Goal: Navigation & Orientation: Find specific page/section

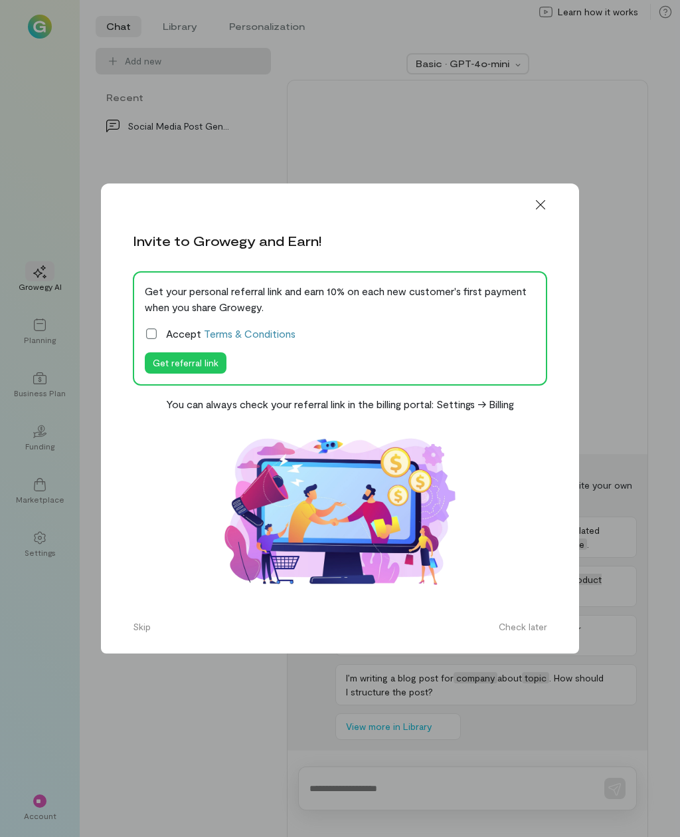
click at [547, 211] on icon at bounding box center [540, 204] width 13 height 13
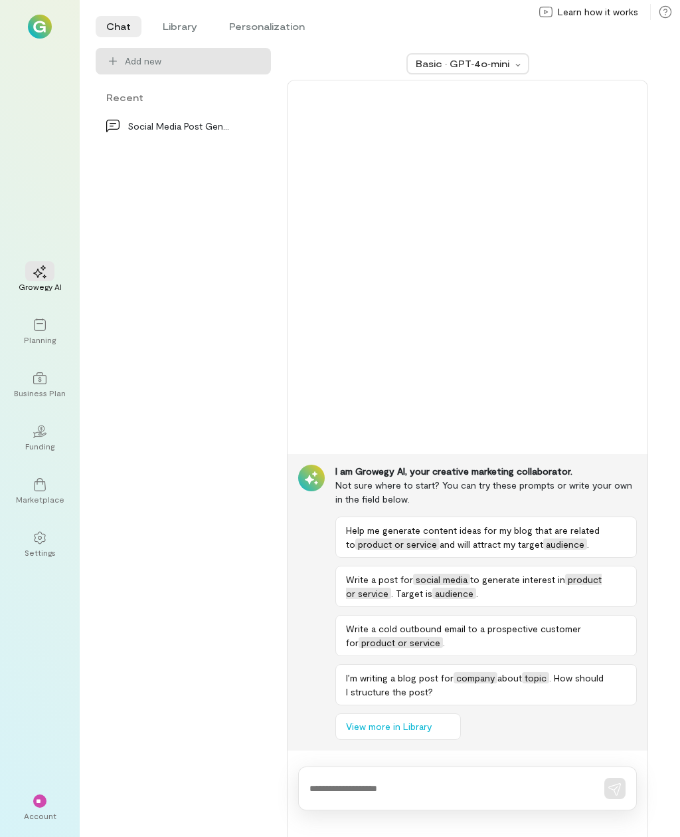
click at [43, 331] on icon at bounding box center [40, 324] width 12 height 13
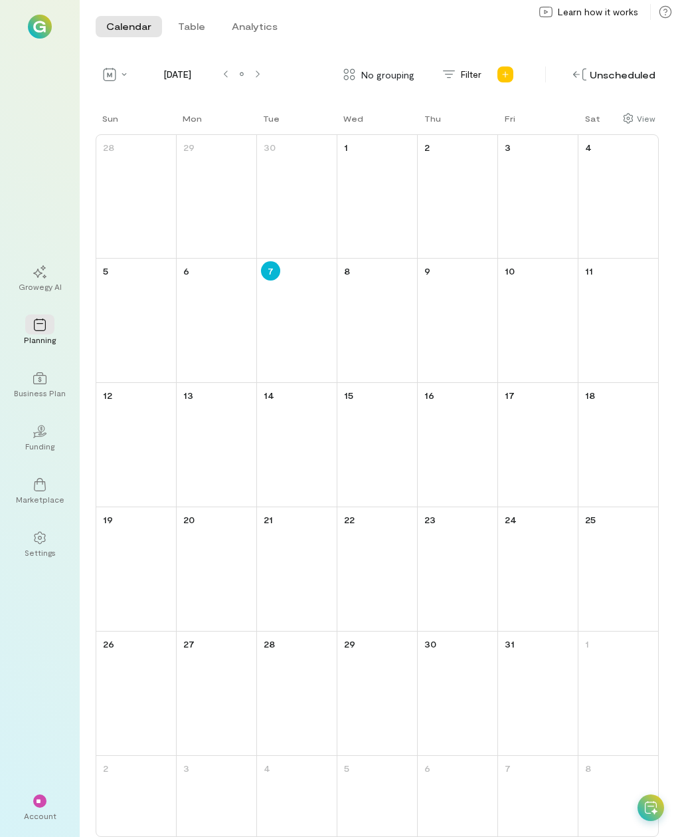
click at [35, 292] on div "Growegy AI" at bounding box center [40, 286] width 43 height 11
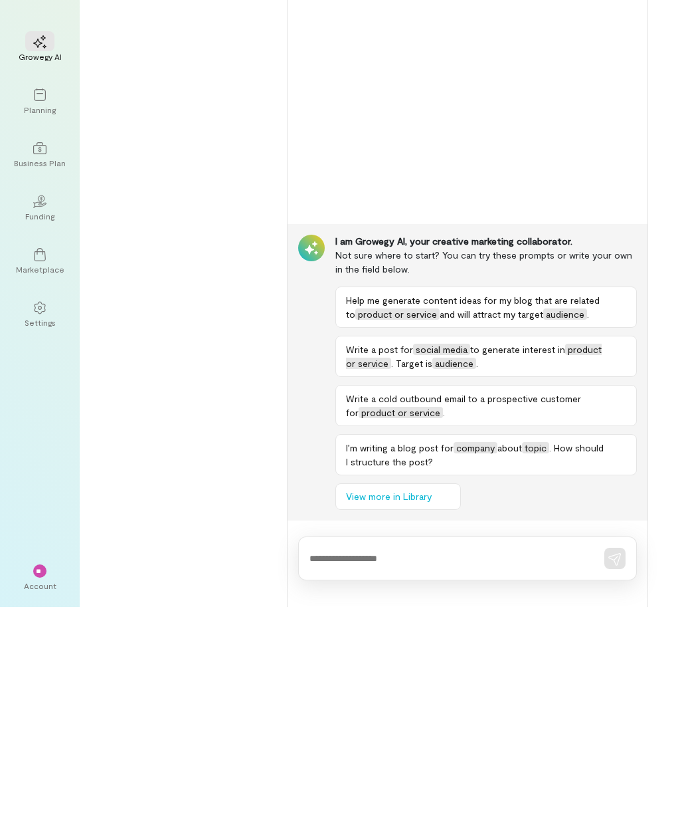
scroll to position [43, 0]
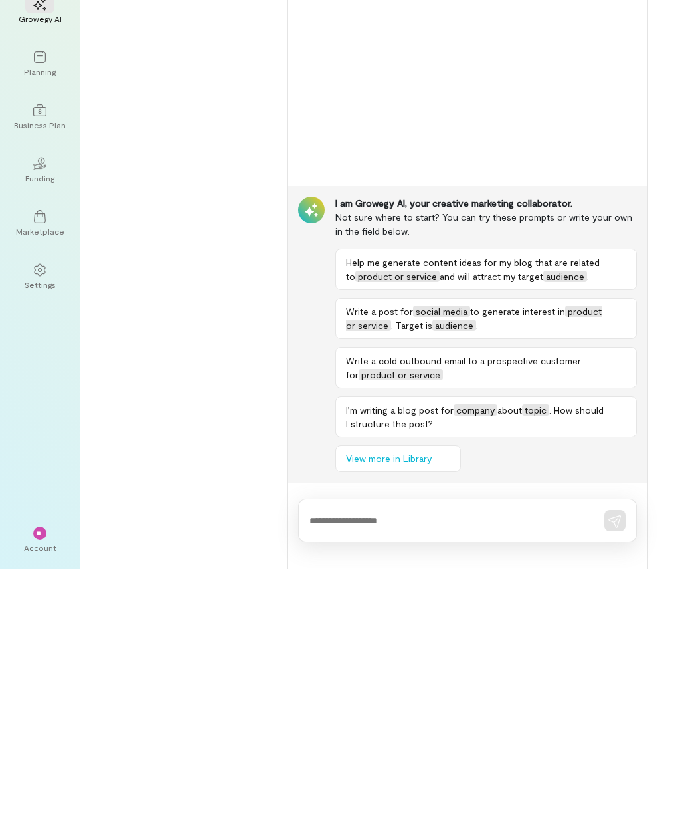
click at [37, 797] on span "**" at bounding box center [40, 801] width 9 height 8
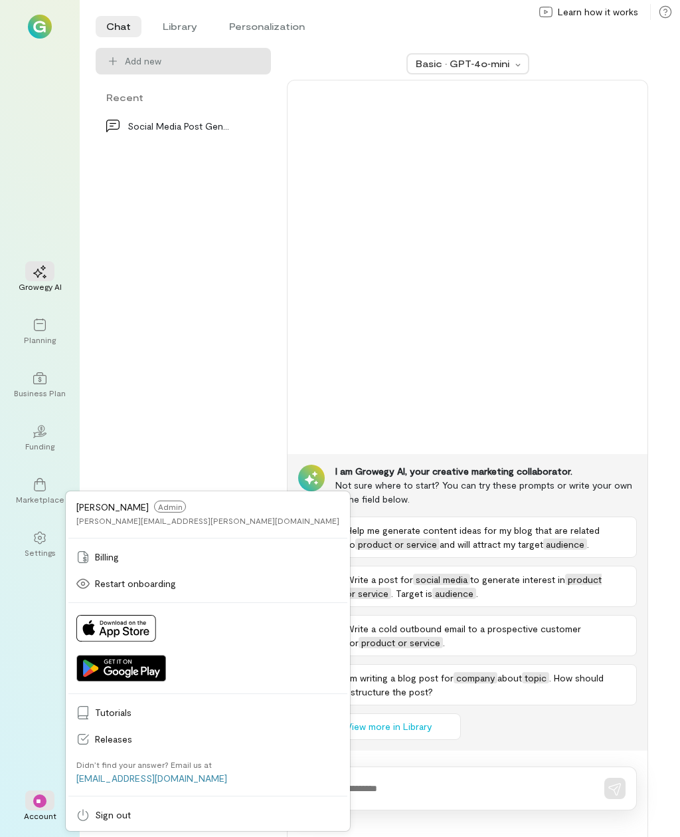
click at [39, 478] on icon at bounding box center [39, 484] width 13 height 13
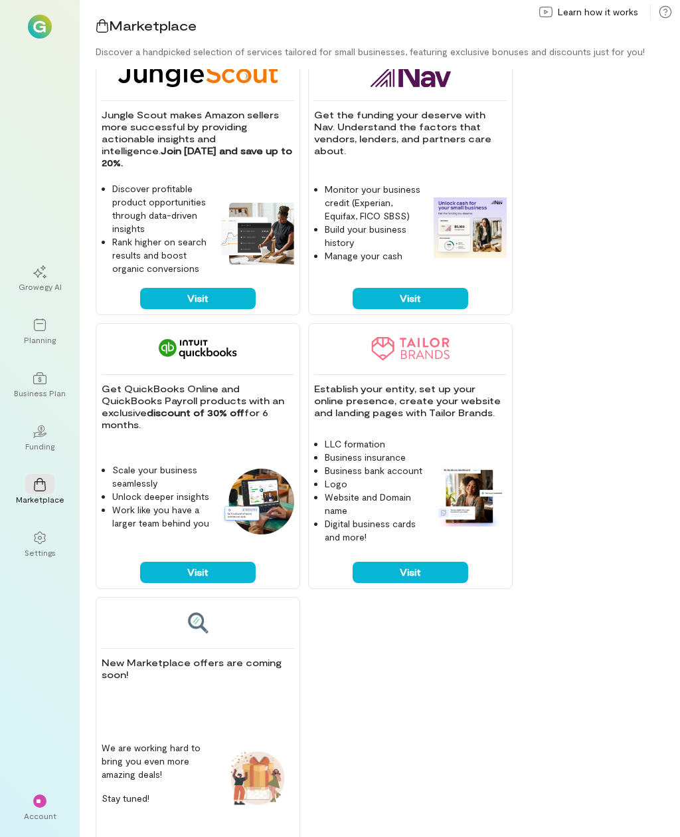
scroll to position [1114, 0]
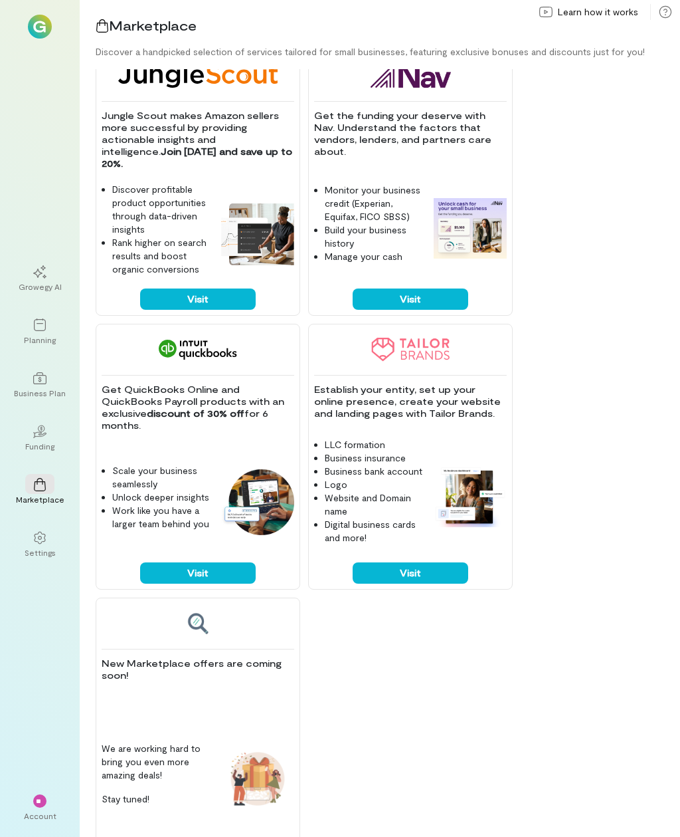
click at [197, 611] on img at bounding box center [198, 623] width 23 height 24
click at [193, 611] on img at bounding box center [198, 623] width 23 height 24
click at [31, 387] on div "Business Plan" at bounding box center [40, 392] width 52 height 11
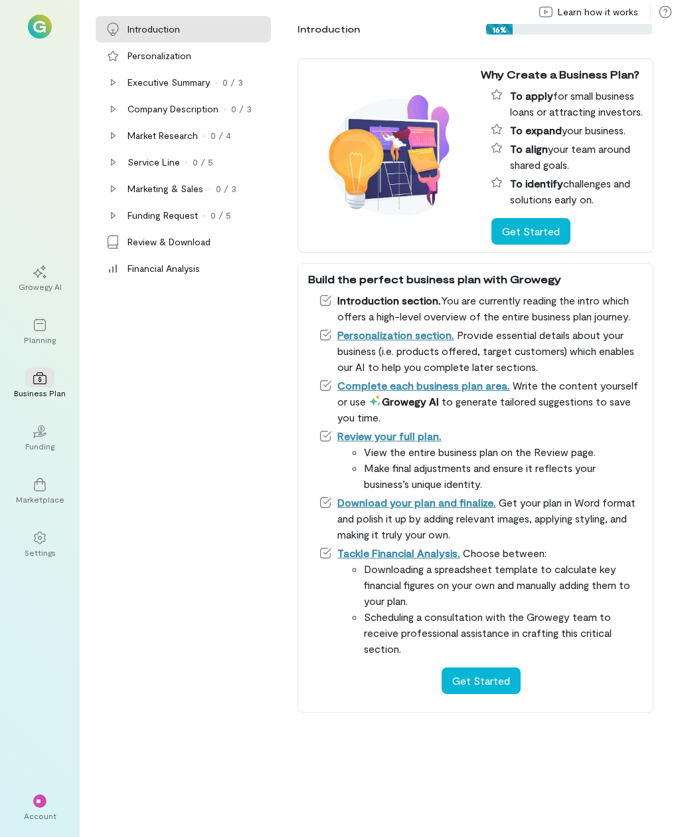
click at [37, 345] on div "Planning" at bounding box center [40, 339] width 32 height 11
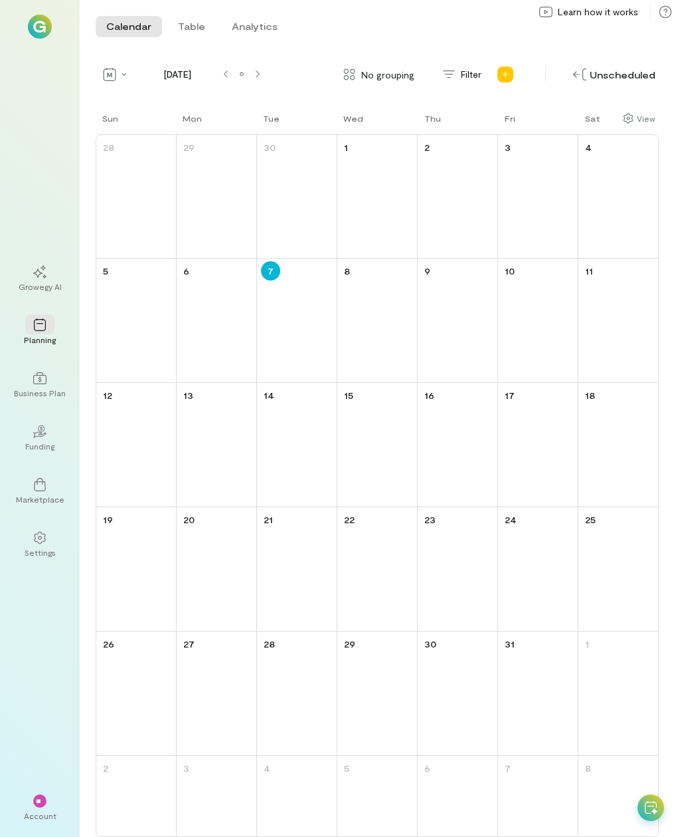
click at [41, 292] on div "Growegy AI" at bounding box center [40, 286] width 43 height 11
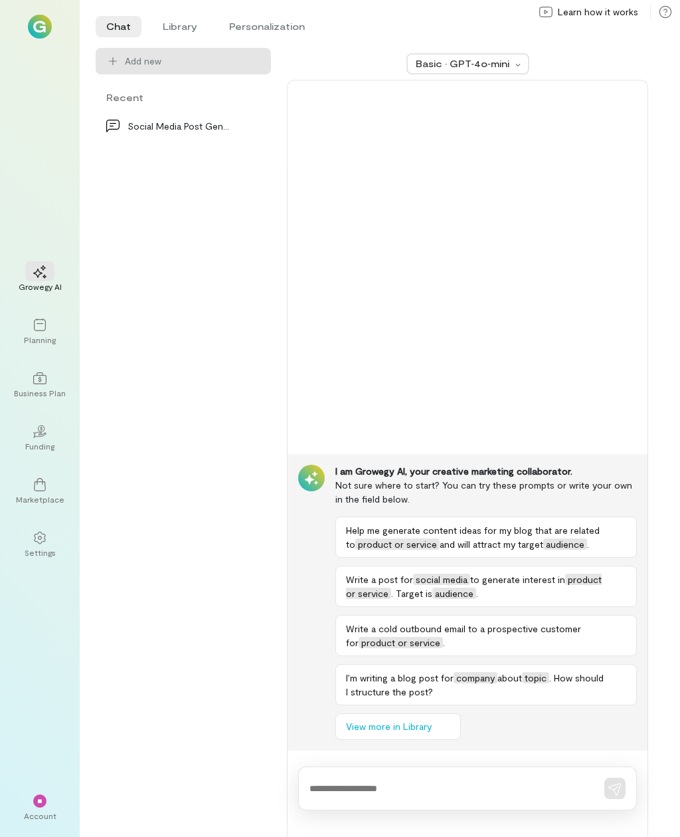
scroll to position [43, 0]
